Goal: Task Accomplishment & Management: Complete application form

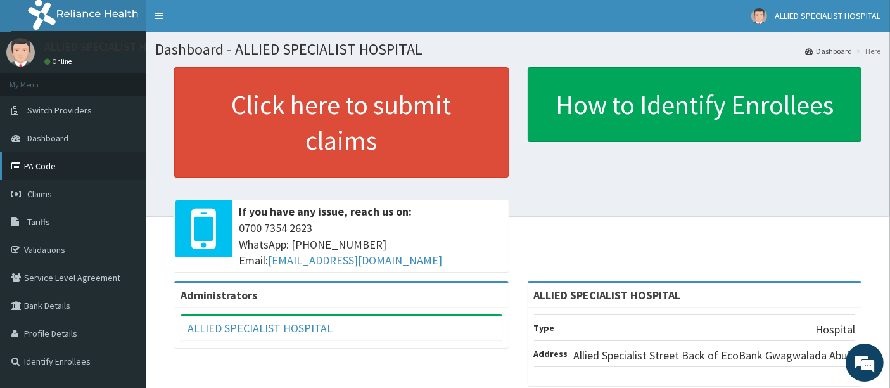
click at [49, 172] on link "PA Code" at bounding box center [73, 166] width 146 height 28
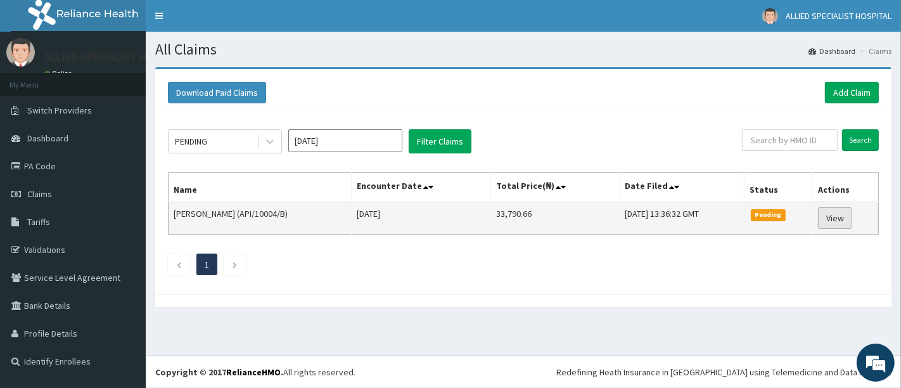
click at [837, 214] on link "View" at bounding box center [835, 218] width 34 height 22
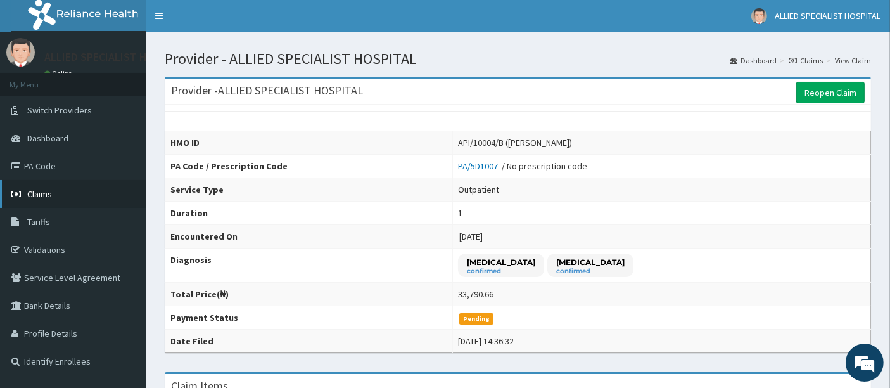
click at [63, 198] on link "Claims" at bounding box center [73, 194] width 146 height 28
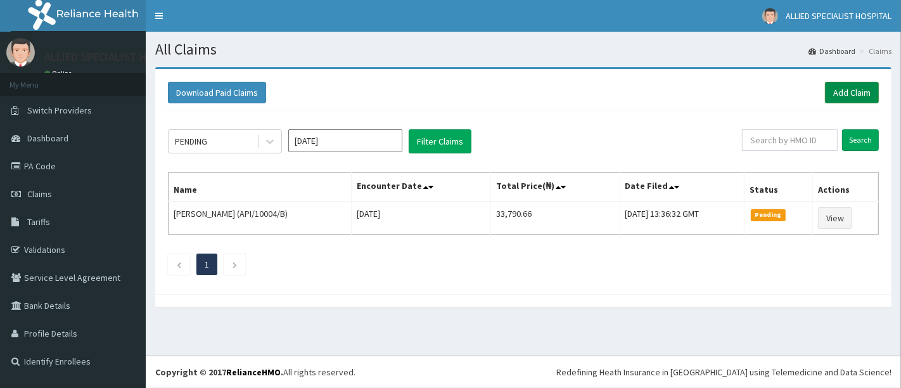
click at [837, 98] on link "Add Claim" at bounding box center [852, 93] width 54 height 22
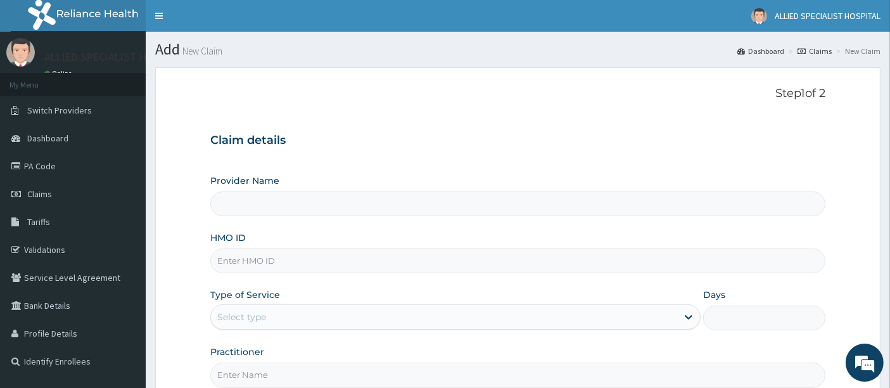
click at [270, 266] on input "HMO ID" at bounding box center [518, 260] width 616 height 25
type input "ALLIED SPECIALIST HOSPITAL"
paste input "ACY/10018/A"
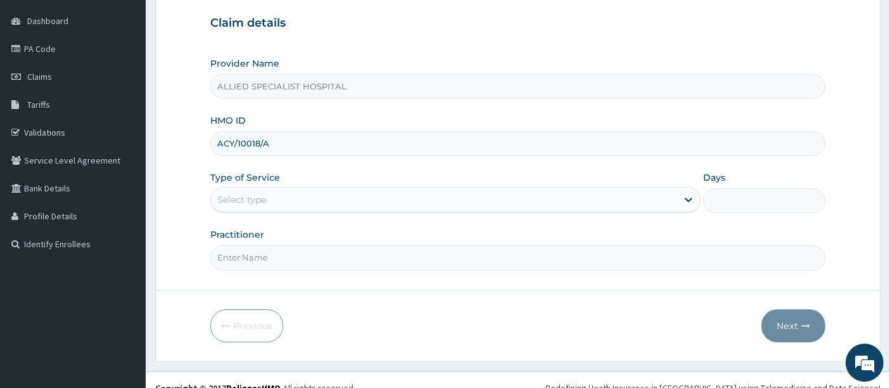
scroll to position [130, 0]
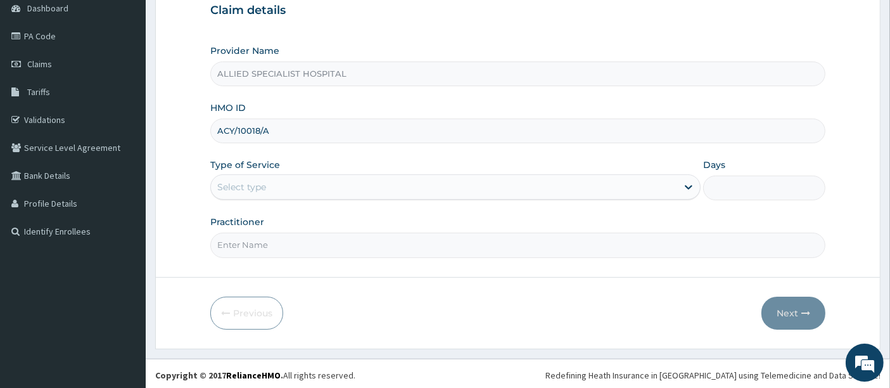
type input "ACY/10018/A"
click at [395, 171] on div "Type of Service Select type" at bounding box center [455, 179] width 490 height 42
click at [394, 182] on div "Select type" at bounding box center [444, 187] width 466 height 20
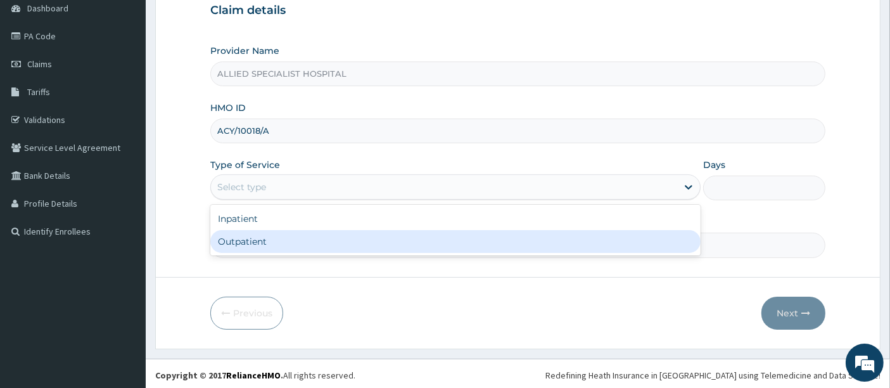
click at [372, 234] on div "Outpatient" at bounding box center [455, 241] width 490 height 23
type input "1"
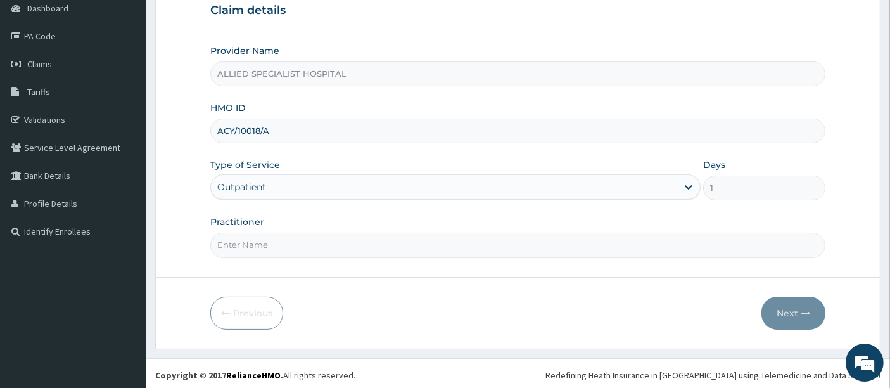
click at [327, 234] on input "Practitioner" at bounding box center [518, 244] width 616 height 25
type input "DR SAM"
click at [773, 303] on button "Next" at bounding box center [793, 312] width 64 height 33
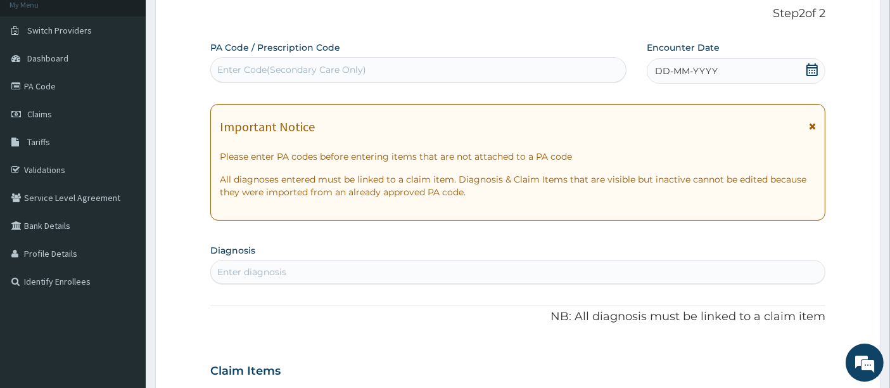
scroll to position [60, 0]
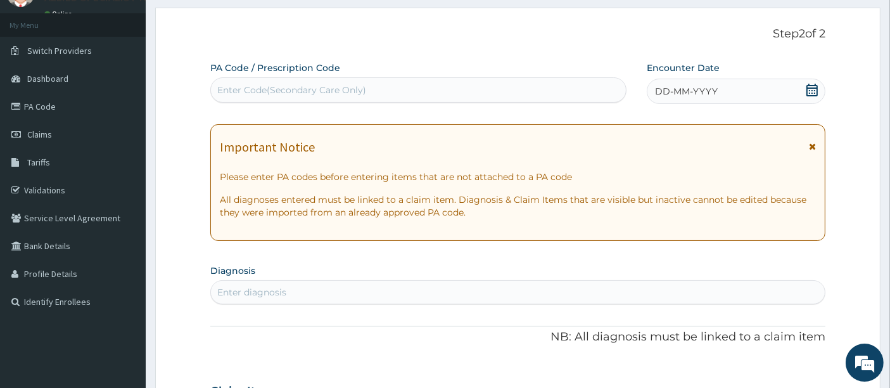
click at [337, 87] on div "Enter Code(Secondary Care Only)" at bounding box center [291, 90] width 149 height 13
paste input "PA/93EF07"
type input "PA/93EF07"
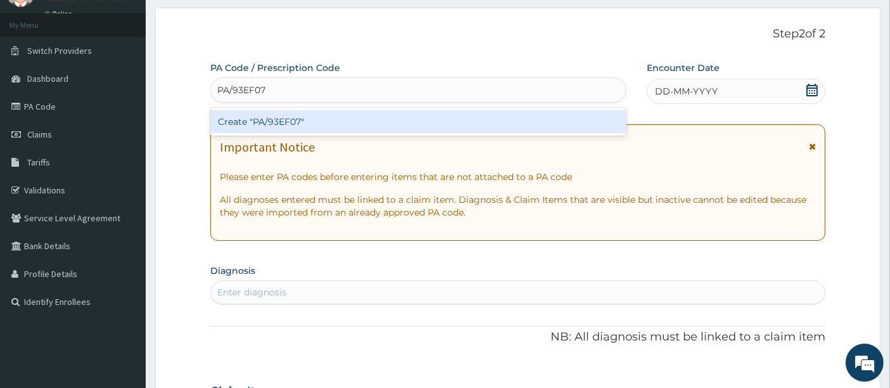
click at [333, 113] on div "Create "PA/93EF07"" at bounding box center [418, 121] width 417 height 23
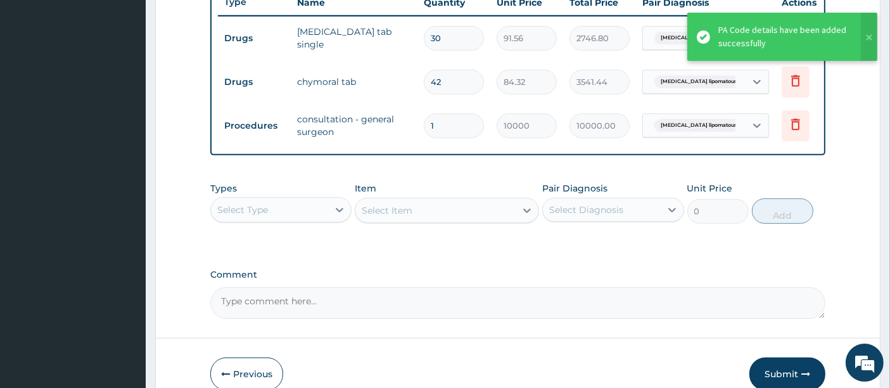
scroll to position [419, 0]
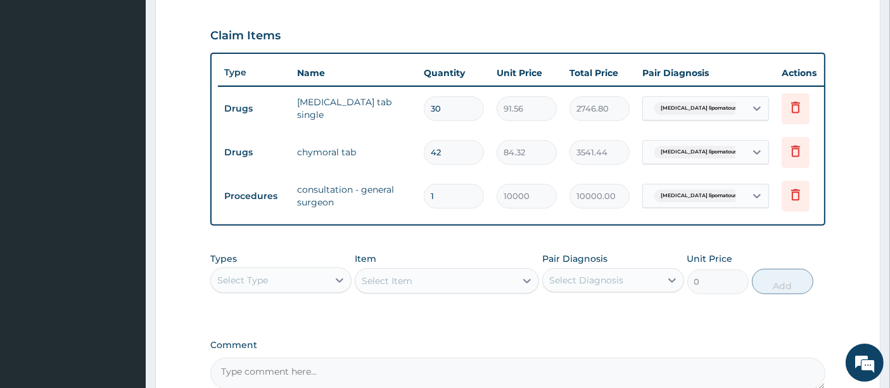
click at [571, 350] on label "Comment" at bounding box center [518, 344] width 616 height 11
click at [571, 357] on textarea "Comment" at bounding box center [518, 373] width 616 height 32
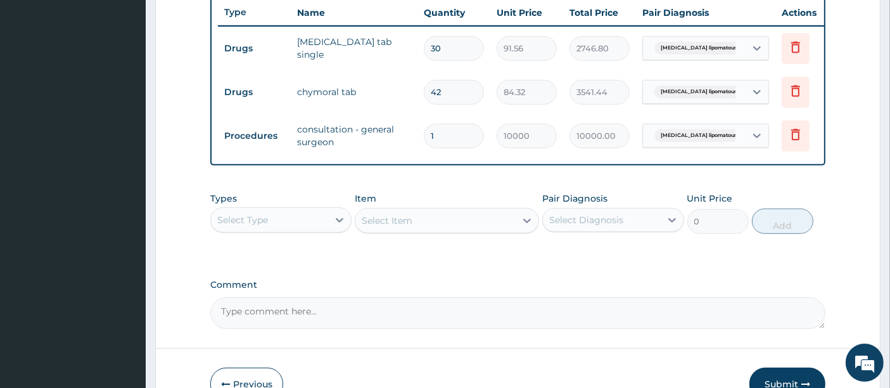
scroll to position [492, 0]
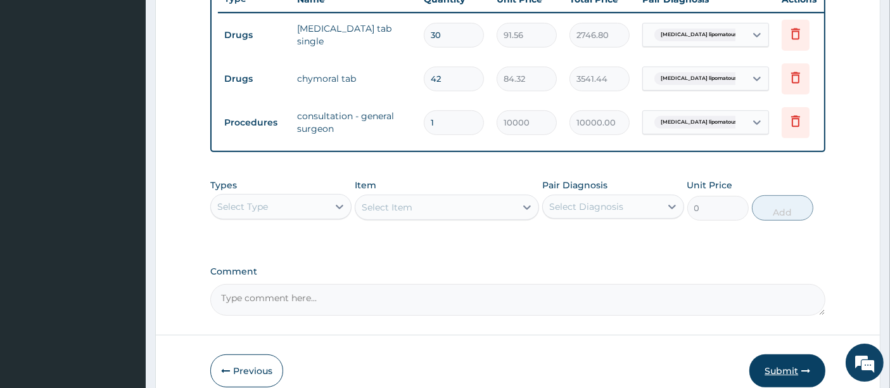
click at [776, 369] on button "Submit" at bounding box center [787, 370] width 76 height 33
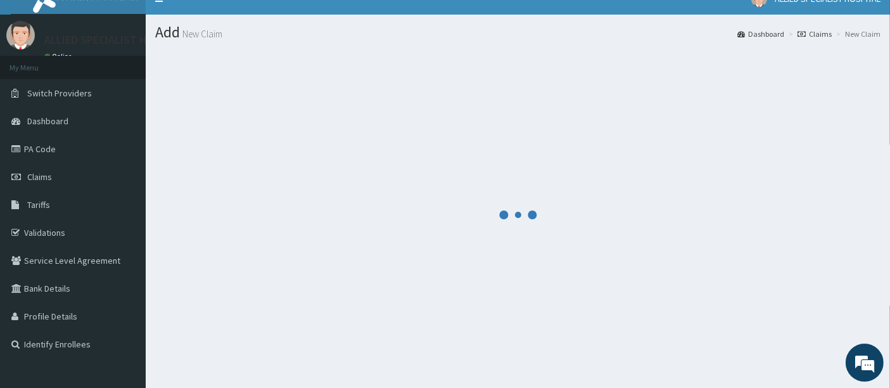
scroll to position [0, 0]
